Goal: Navigation & Orientation: Find specific page/section

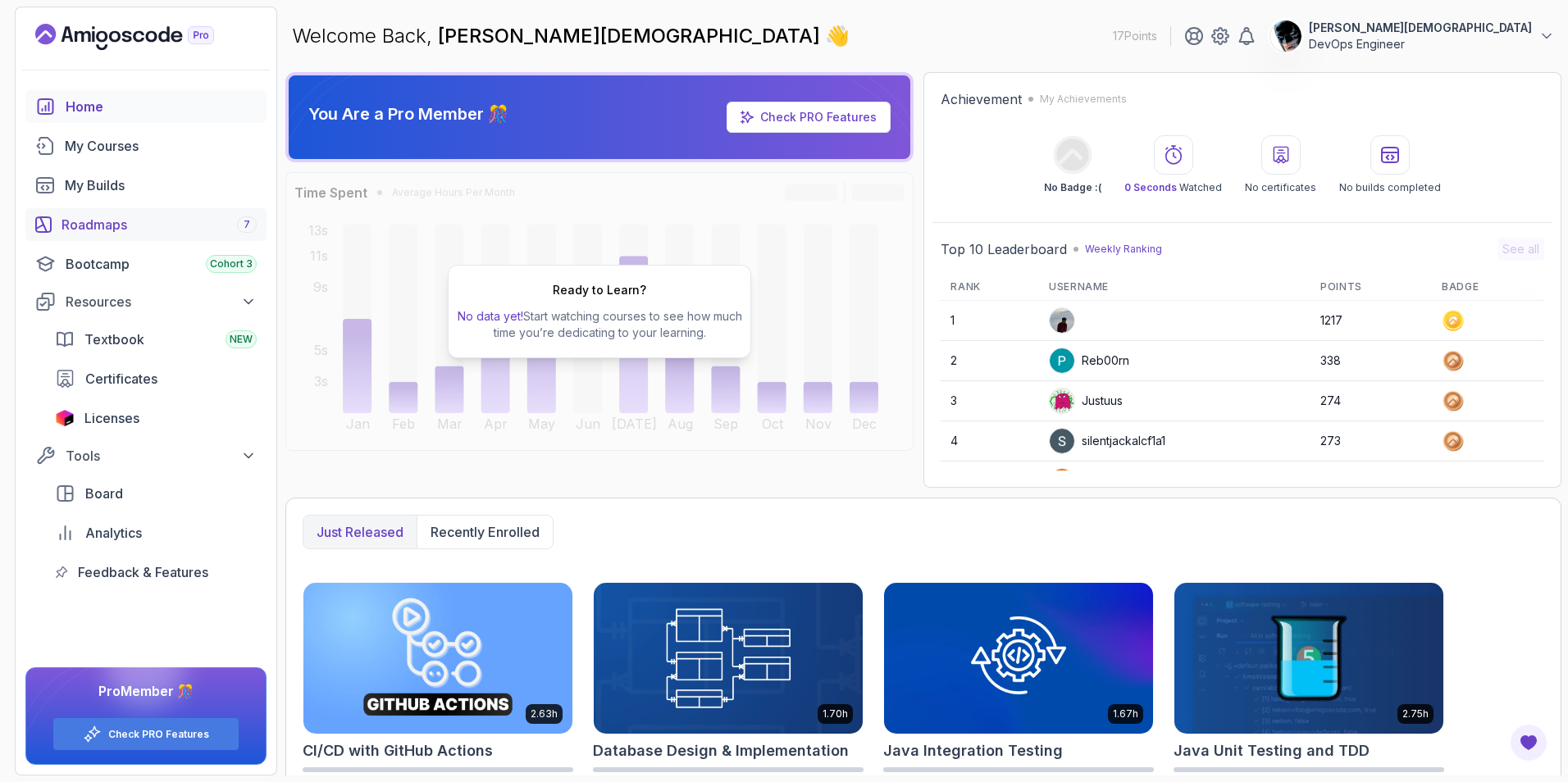
click at [166, 221] on div "Roadmaps 7" at bounding box center [158, 225] width 195 height 20
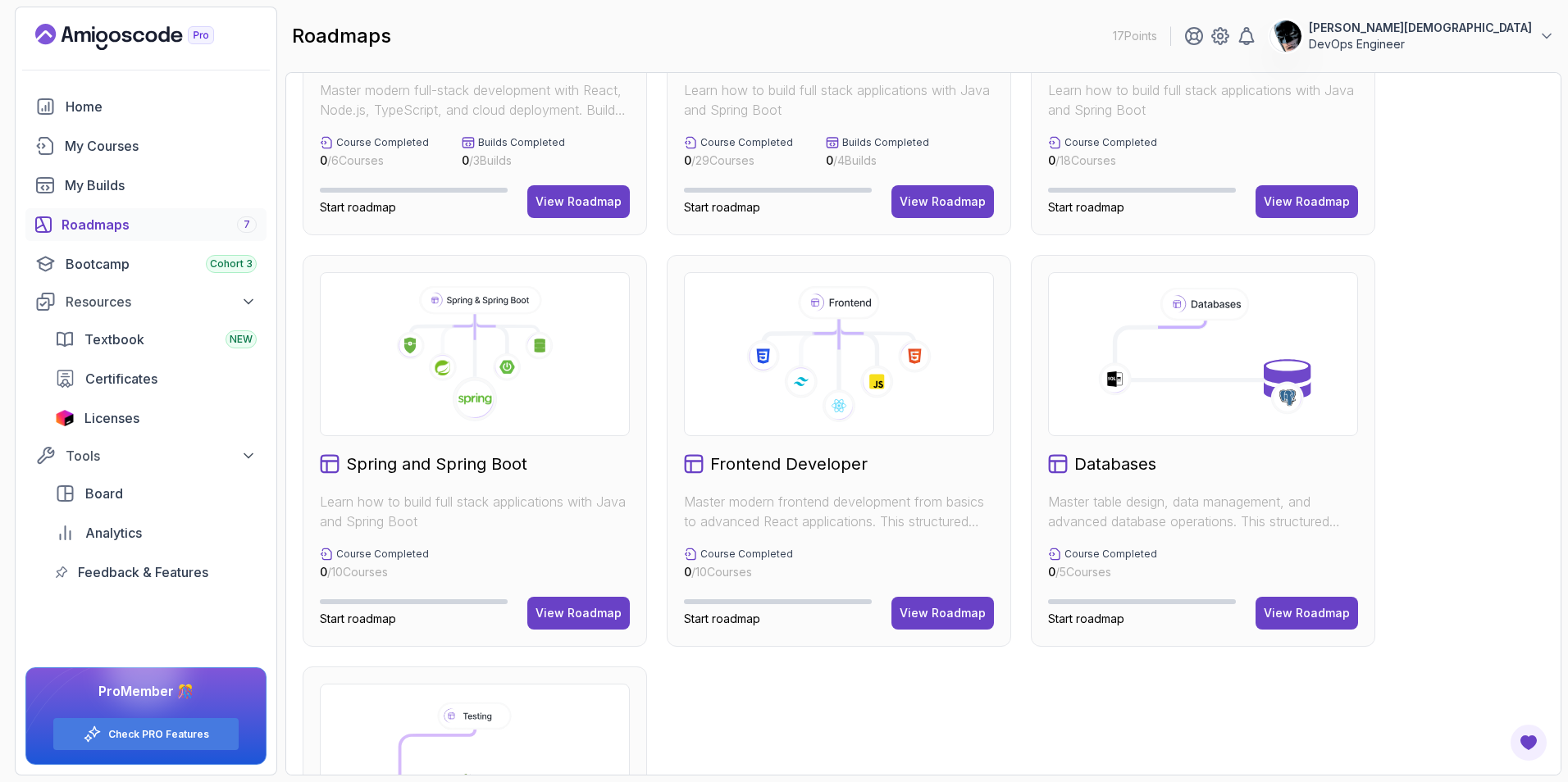
scroll to position [546, 0]
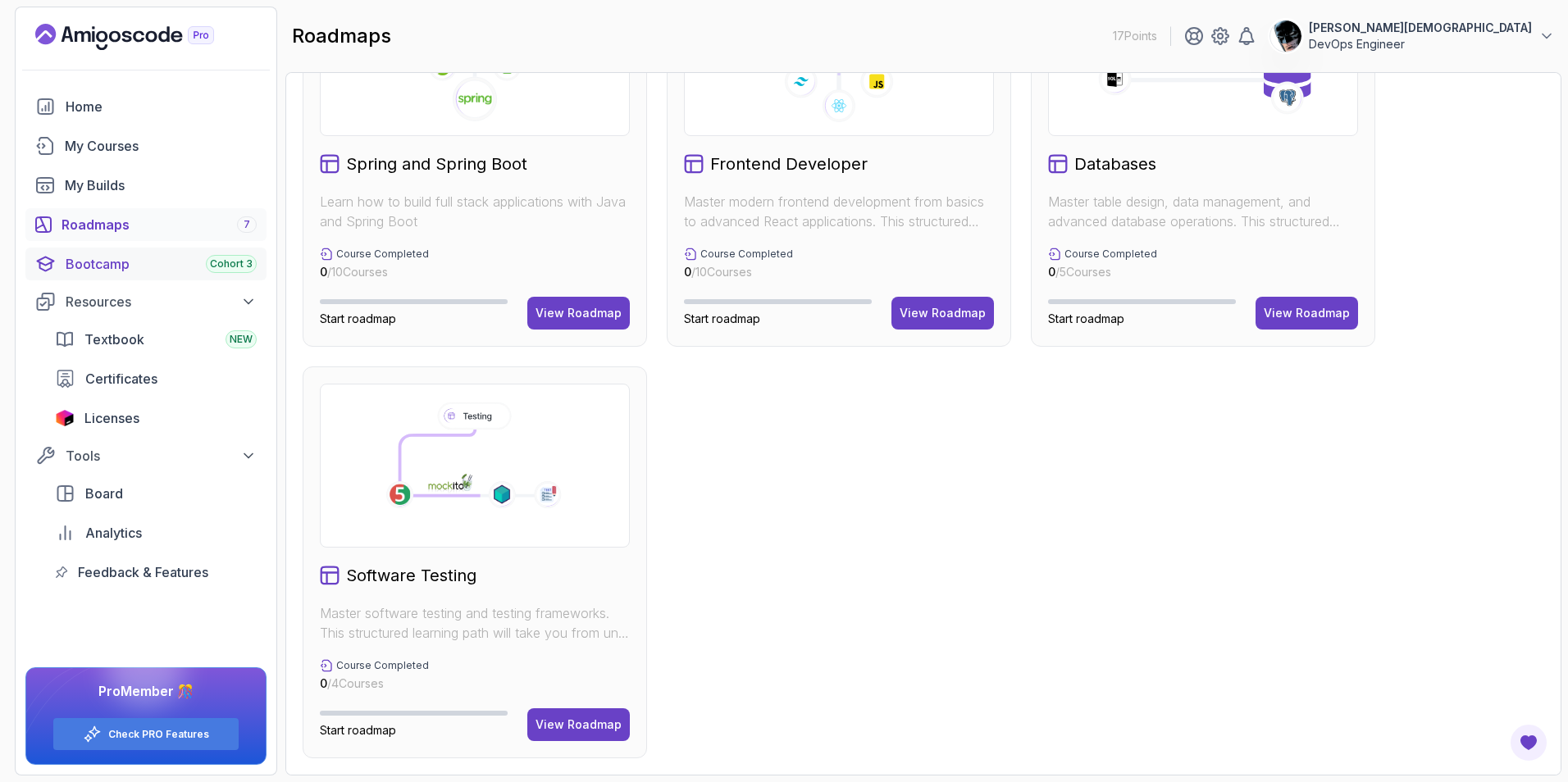
click at [184, 265] on div "Bootcamp Cohort 3" at bounding box center [161, 264] width 191 height 20
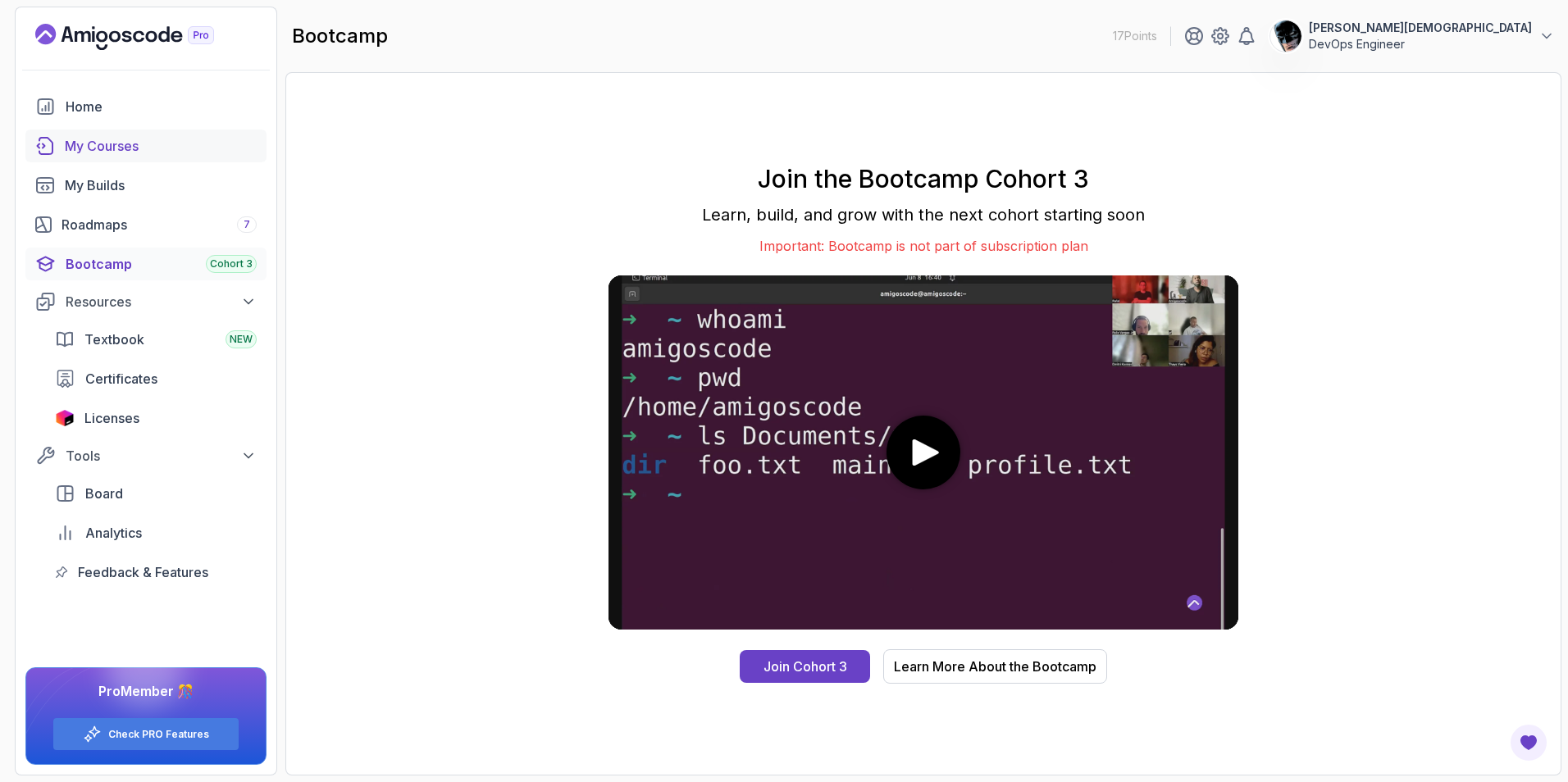
click at [103, 155] on link "My Courses" at bounding box center [146, 146] width 242 height 33
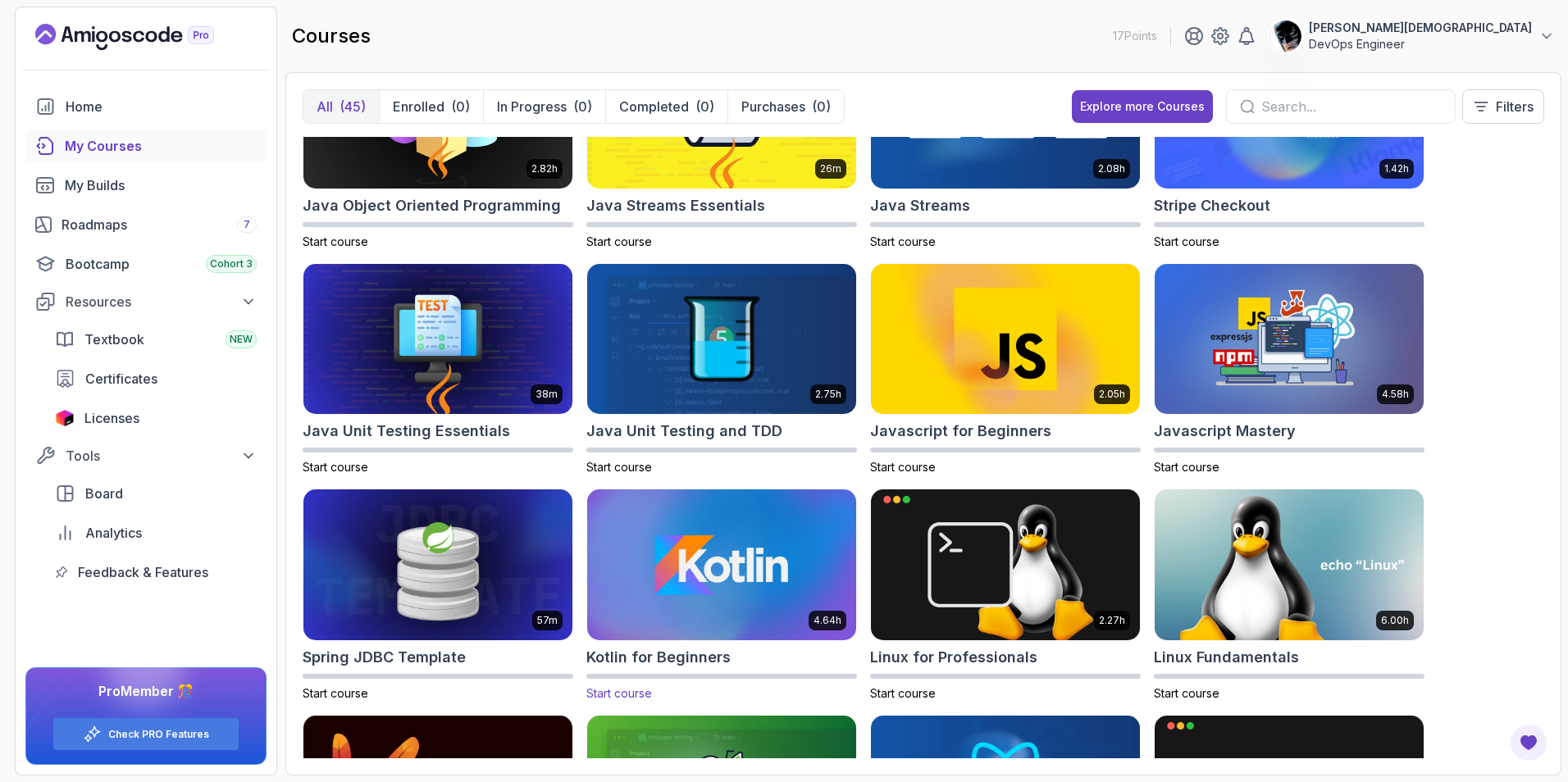
scroll to position [1640, 0]
